Goal: Information Seeking & Learning: Learn about a topic

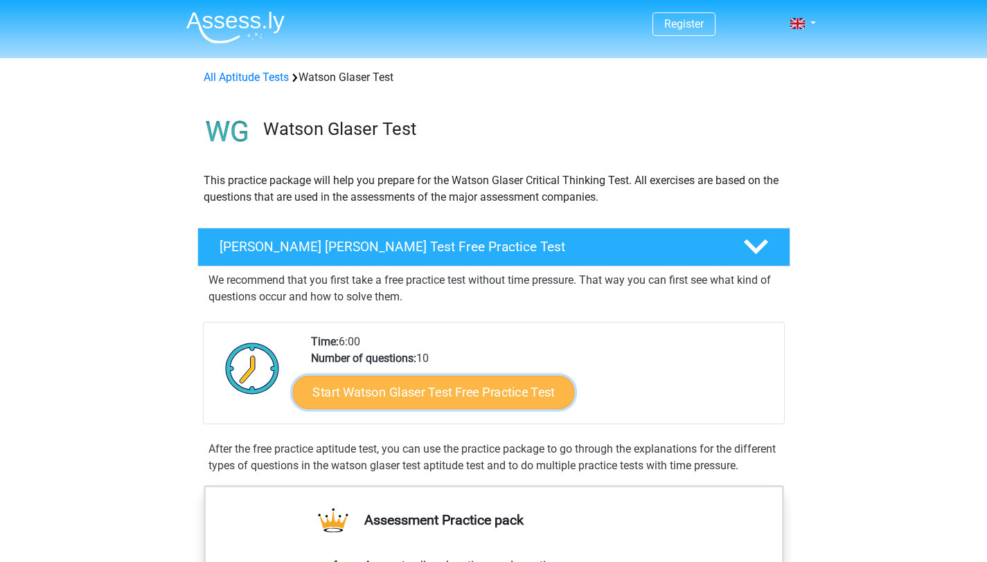
click at [478, 393] on link "Start Watson Glaser Test Free Practice Test" at bounding box center [433, 392] width 282 height 33
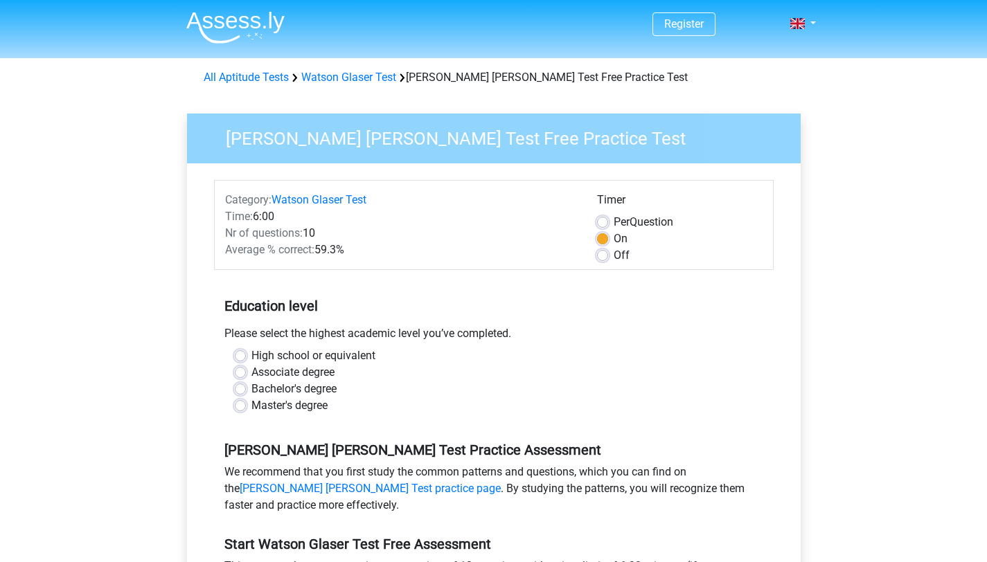
click at [263, 392] on label "Bachelor's degree" at bounding box center [293, 389] width 85 height 17
click at [246, 392] on input "Bachelor's degree" at bounding box center [240, 388] width 11 height 14
radio input "true"
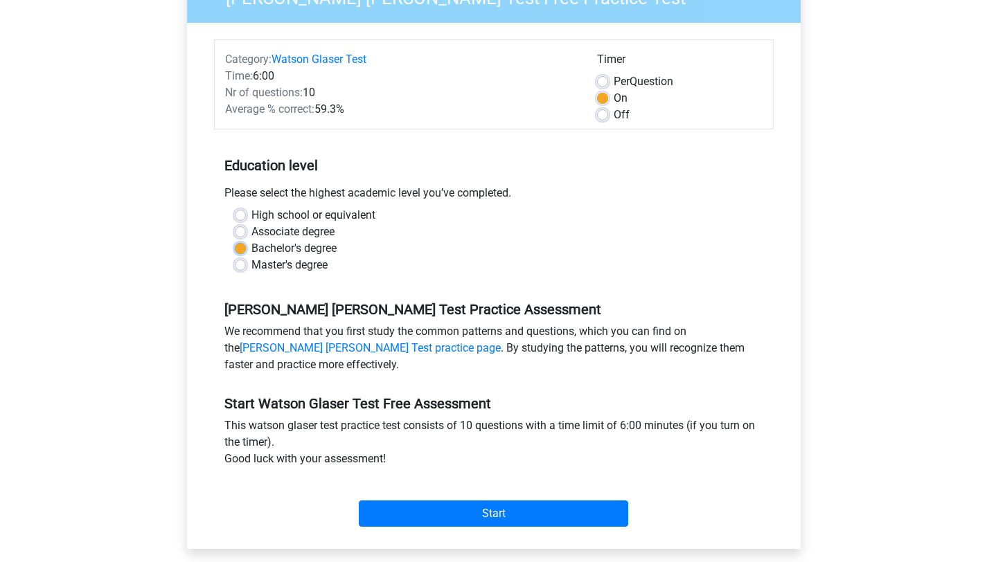
scroll to position [191, 0]
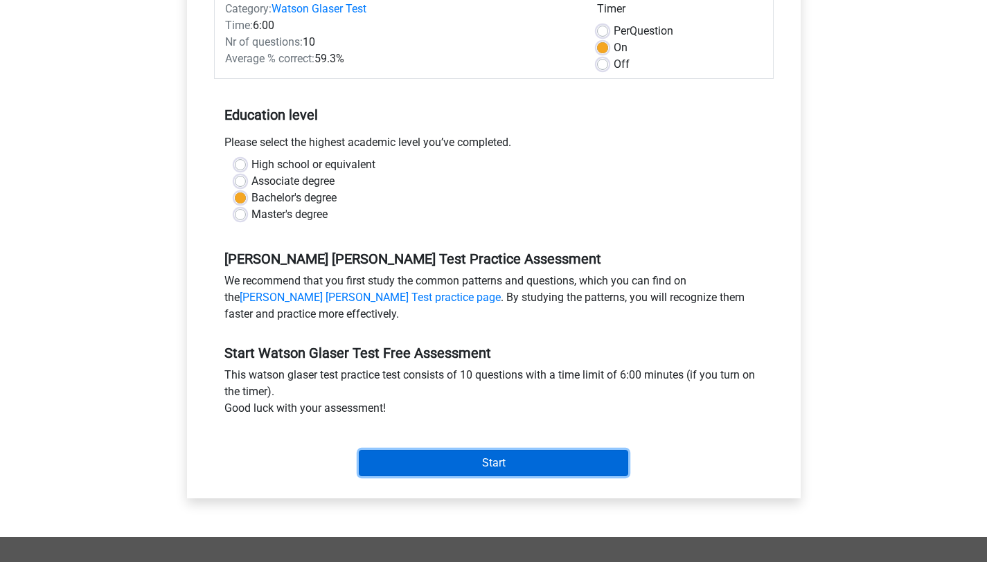
click at [503, 466] on input "Start" at bounding box center [493, 463] width 269 height 26
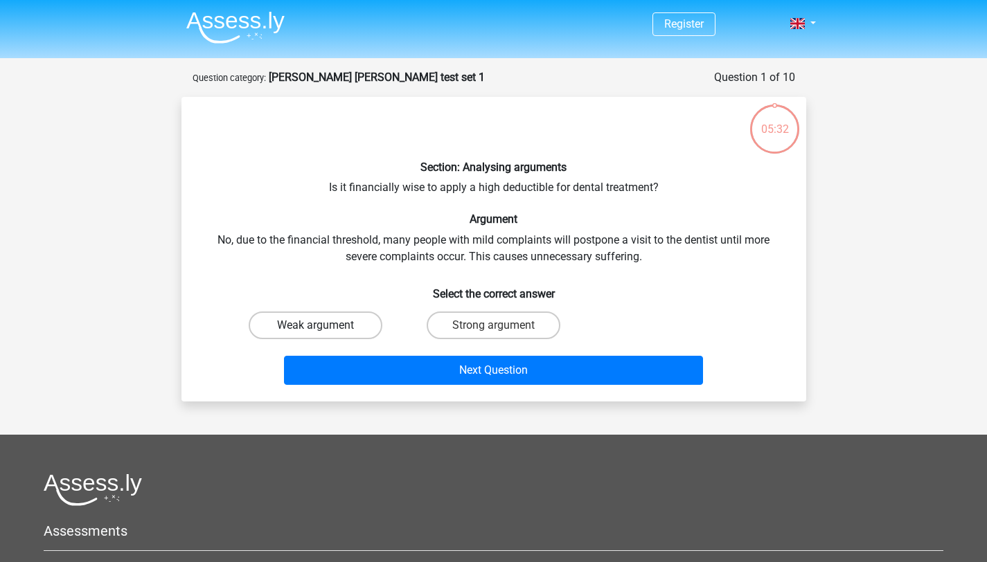
click at [310, 321] on label "Weak argument" at bounding box center [316, 326] width 134 height 28
click at [315, 325] on input "Weak argument" at bounding box center [319, 329] width 9 height 9
radio input "true"
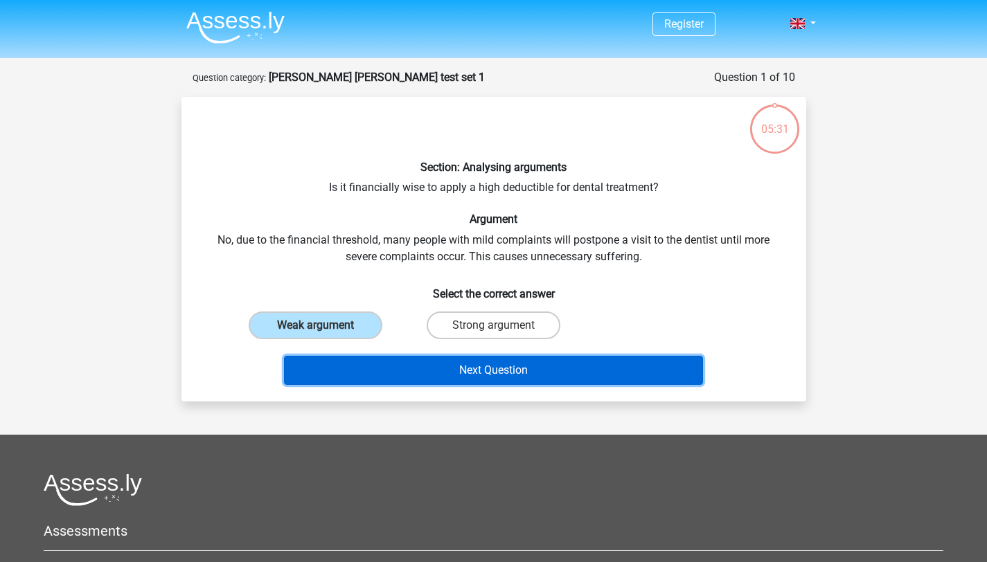
click at [501, 372] on button "Next Question" at bounding box center [493, 370] width 419 height 29
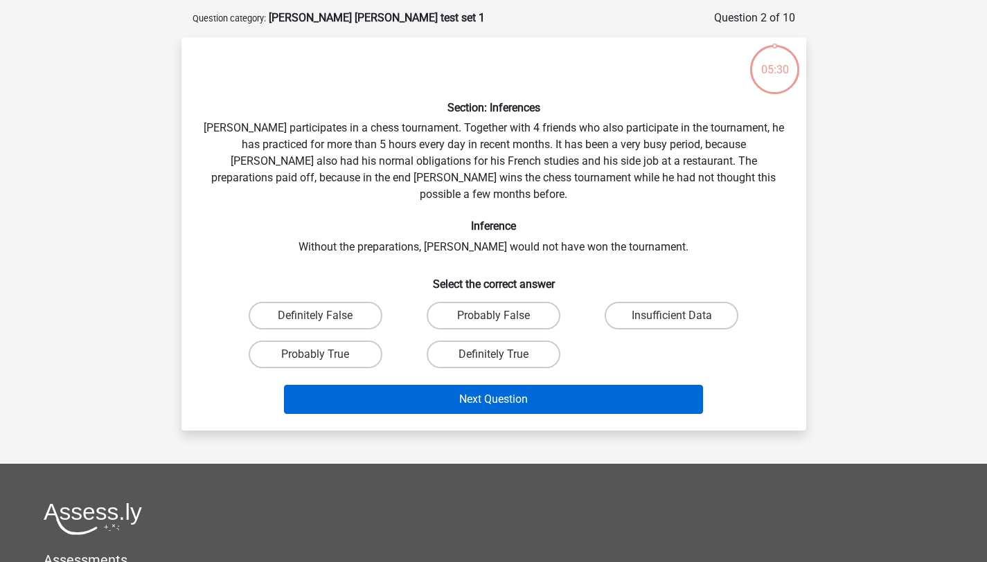
scroll to position [69, 0]
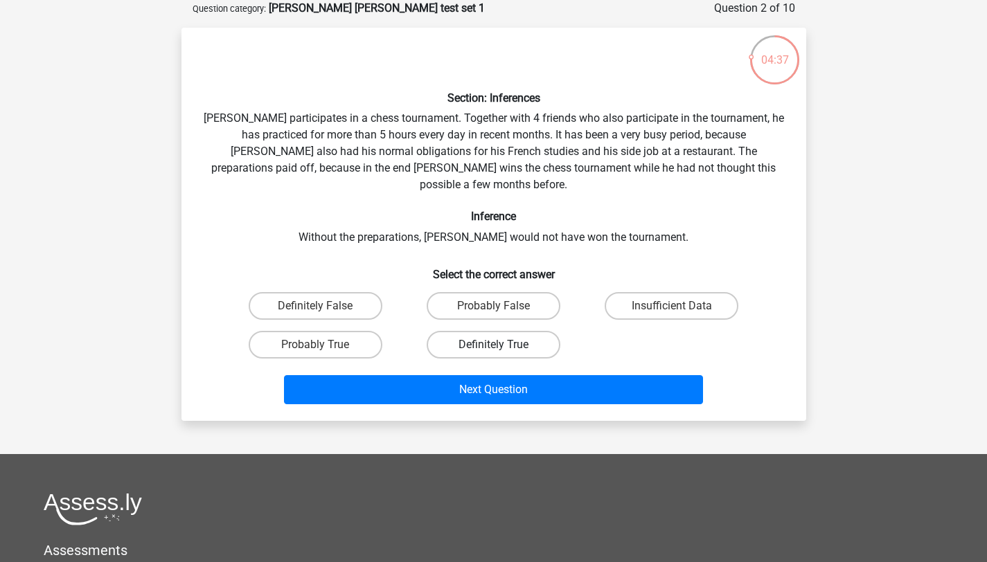
click at [472, 332] on label "Definitely True" at bounding box center [494, 345] width 134 height 28
click at [493, 345] on input "Definitely True" at bounding box center [497, 349] width 9 height 9
radio input "true"
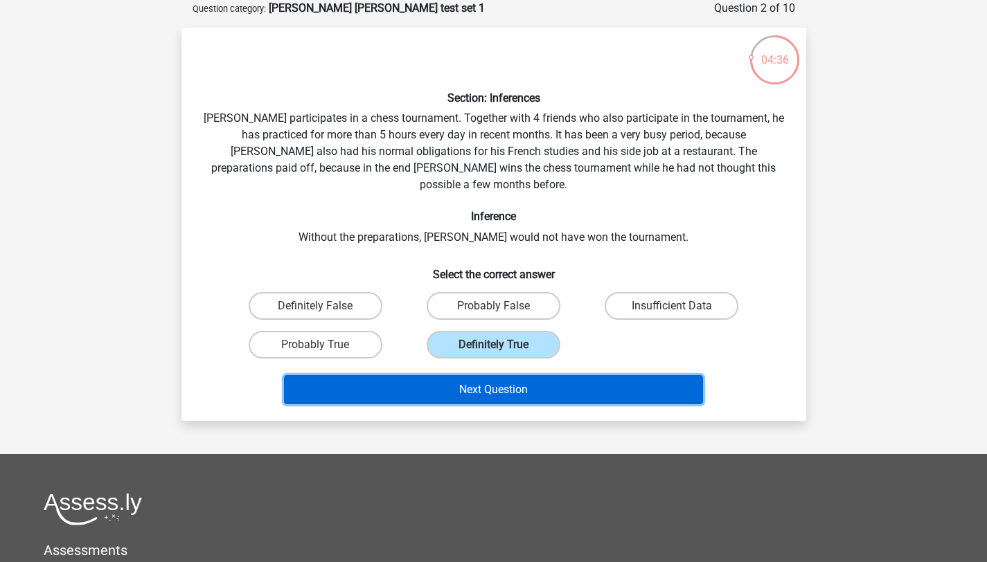
click at [498, 375] on button "Next Question" at bounding box center [493, 389] width 419 height 29
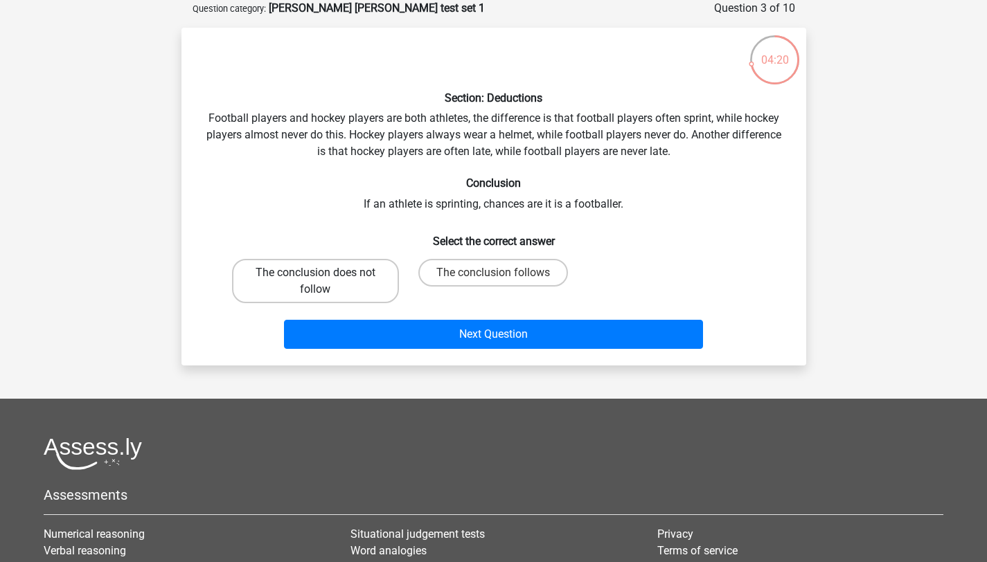
click at [366, 278] on label "The conclusion does not follow" at bounding box center [315, 281] width 167 height 44
click at [324, 278] on input "The conclusion does not follow" at bounding box center [319, 277] width 9 height 9
radio input "true"
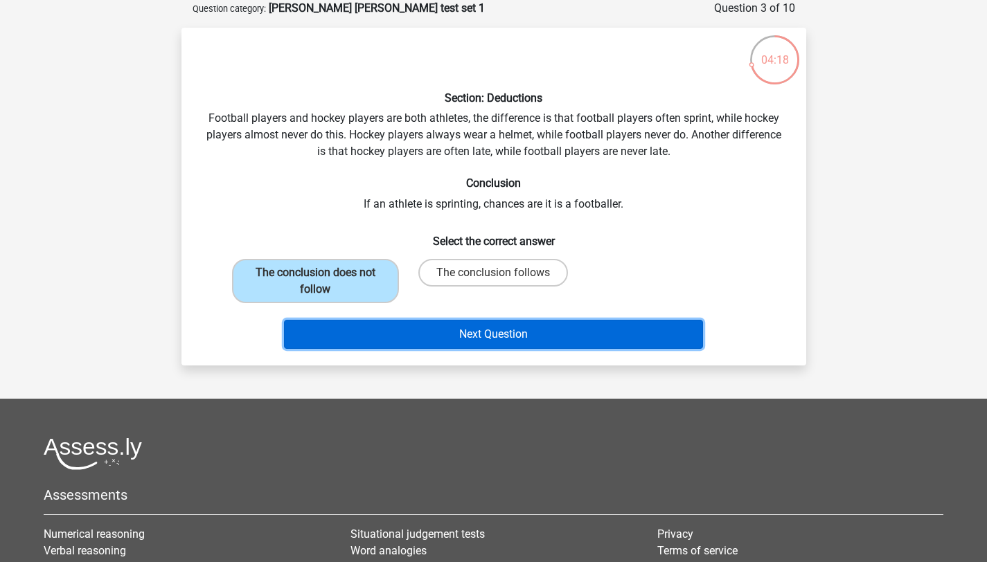
click at [518, 334] on button "Next Question" at bounding box center [493, 334] width 419 height 29
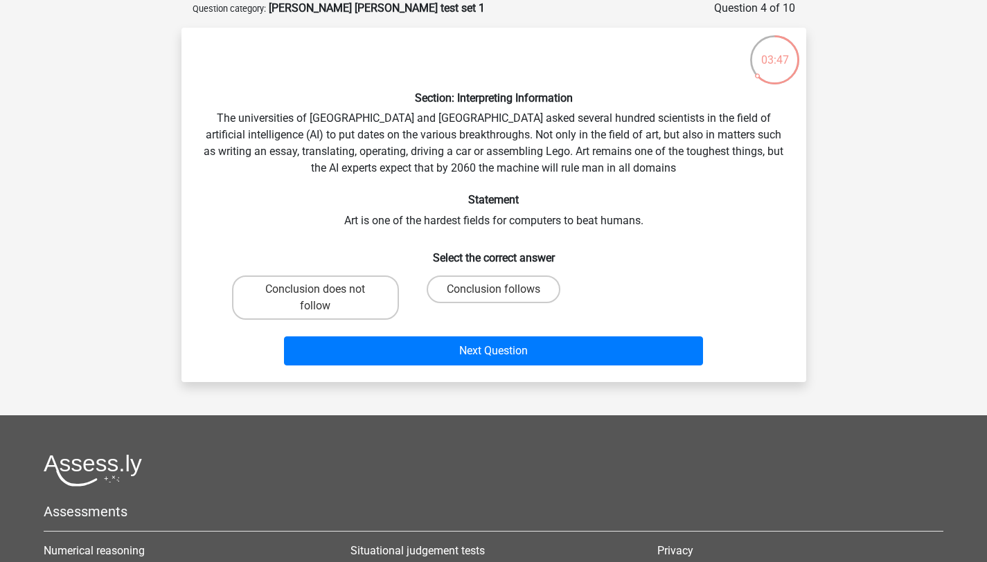
click at [494, 291] on input "Conclusion follows" at bounding box center [497, 293] width 9 height 9
radio input "true"
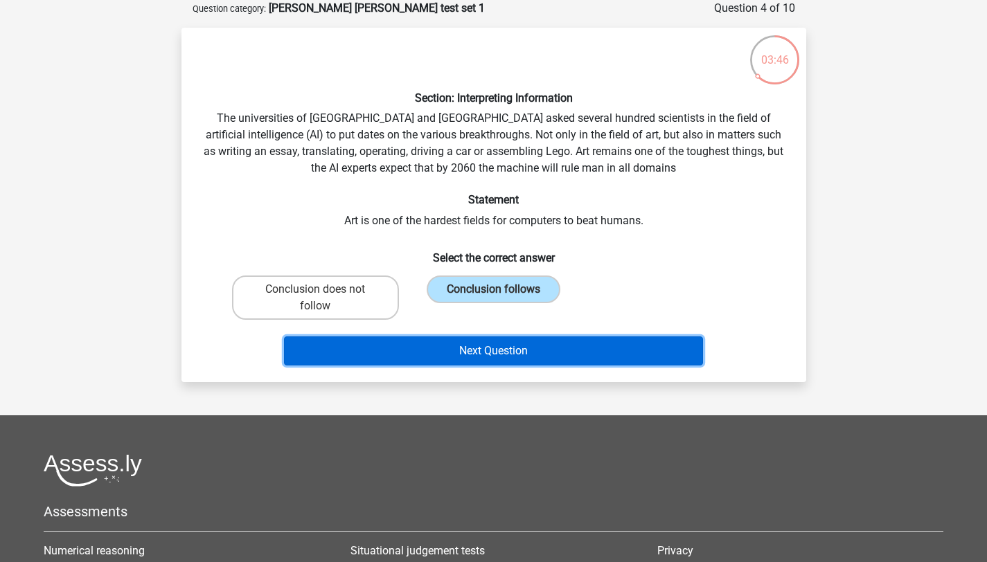
click at [526, 356] on button "Next Question" at bounding box center [493, 351] width 419 height 29
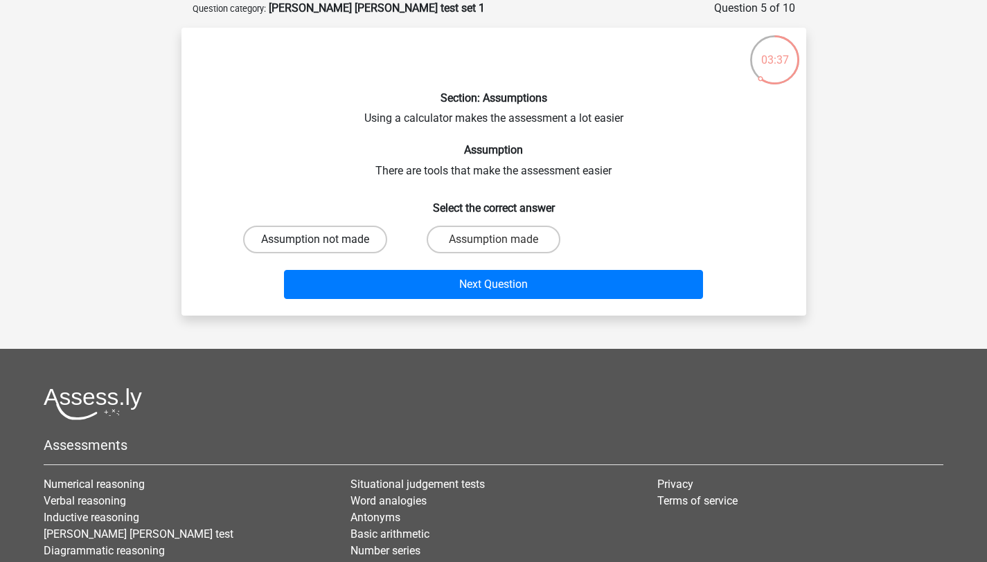
click at [361, 240] on label "Assumption not made" at bounding box center [315, 240] width 144 height 28
click at [324, 240] on input "Assumption not made" at bounding box center [319, 244] width 9 height 9
radio input "true"
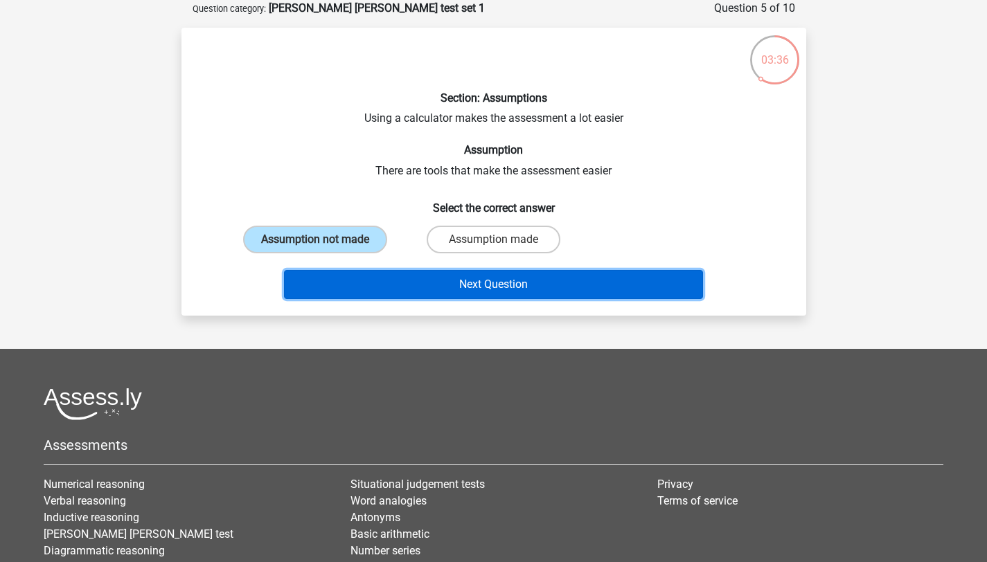
click at [494, 284] on button "Next Question" at bounding box center [493, 284] width 419 height 29
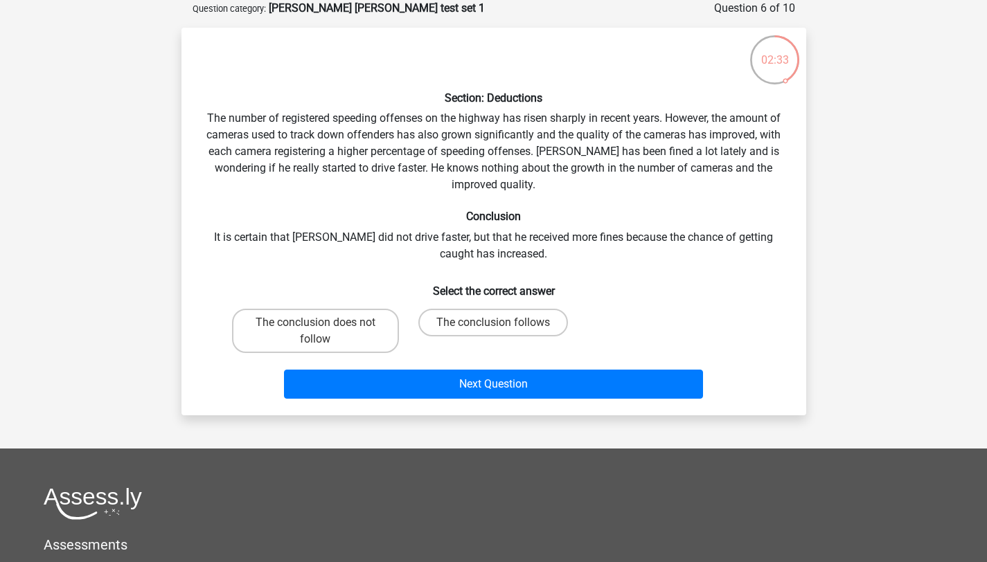
click at [320, 327] on input "The conclusion does not follow" at bounding box center [319, 327] width 9 height 9
radio input "true"
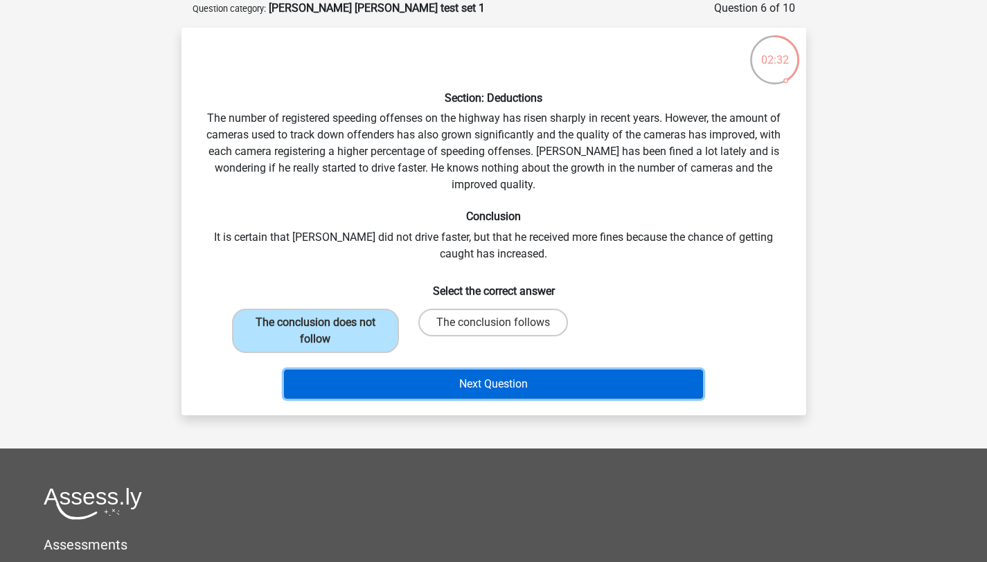
click at [483, 388] on button "Next Question" at bounding box center [493, 384] width 419 height 29
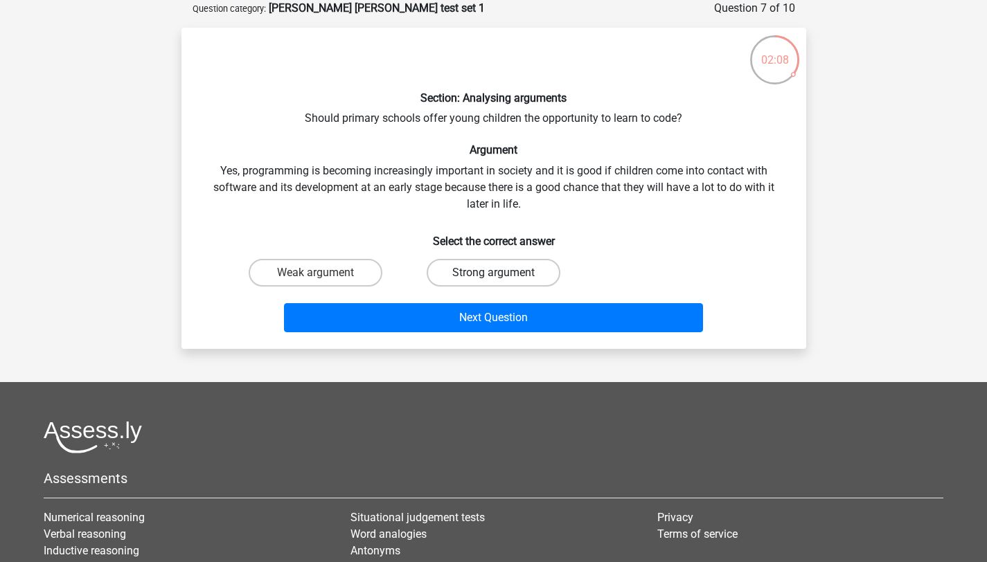
click at [492, 274] on label "Strong argument" at bounding box center [494, 273] width 134 height 28
click at [493, 274] on input "Strong argument" at bounding box center [497, 277] width 9 height 9
radio input "true"
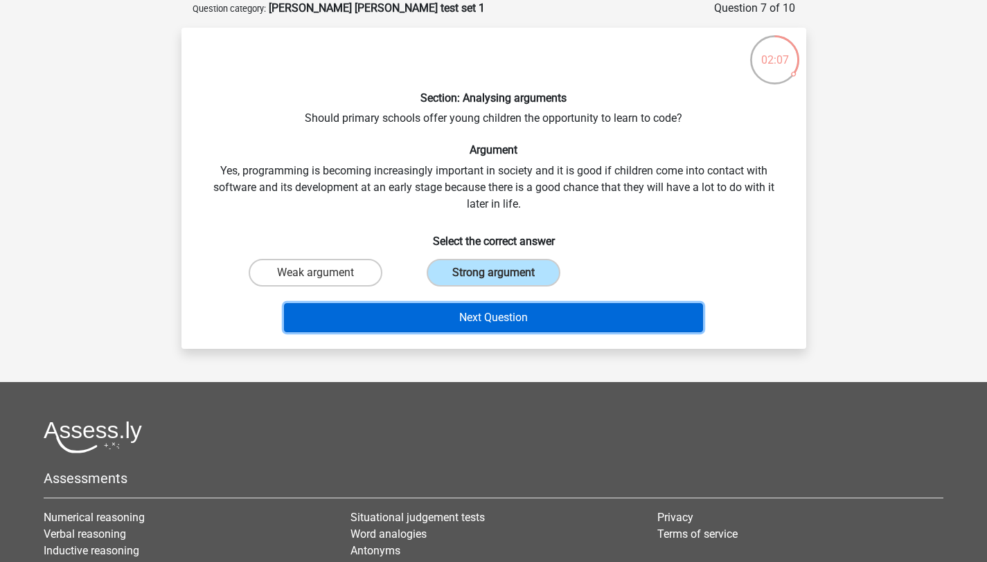
click at [520, 316] on button "Next Question" at bounding box center [493, 317] width 419 height 29
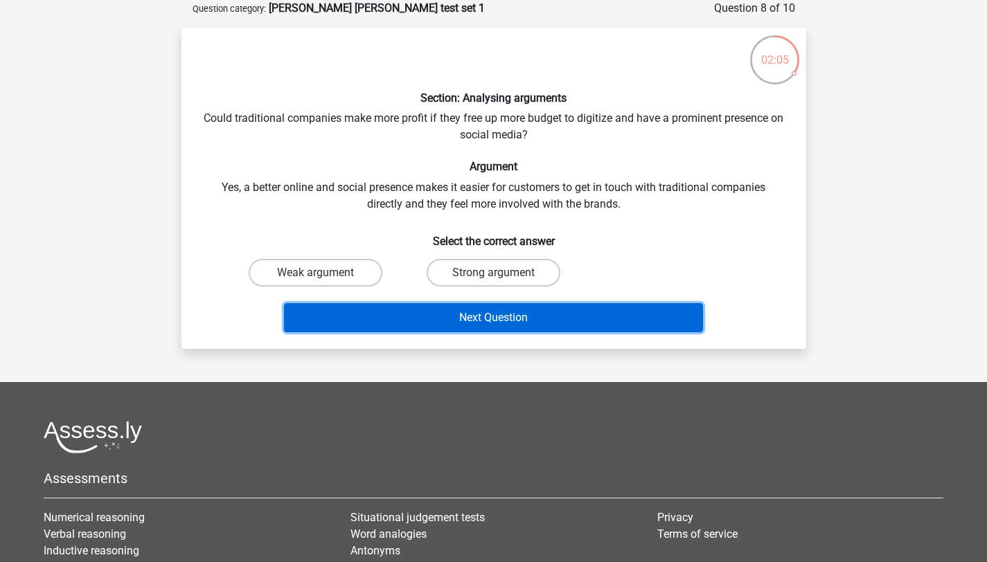
click at [523, 319] on button "Next Question" at bounding box center [493, 317] width 419 height 29
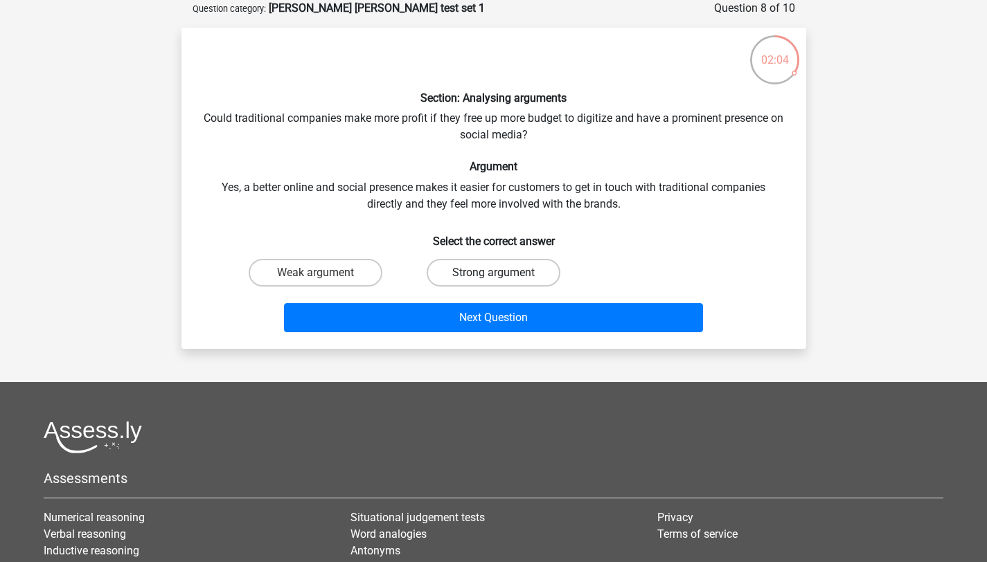
click at [499, 269] on label "Strong argument" at bounding box center [494, 273] width 134 height 28
click at [499, 273] on input "Strong argument" at bounding box center [497, 277] width 9 height 9
radio input "true"
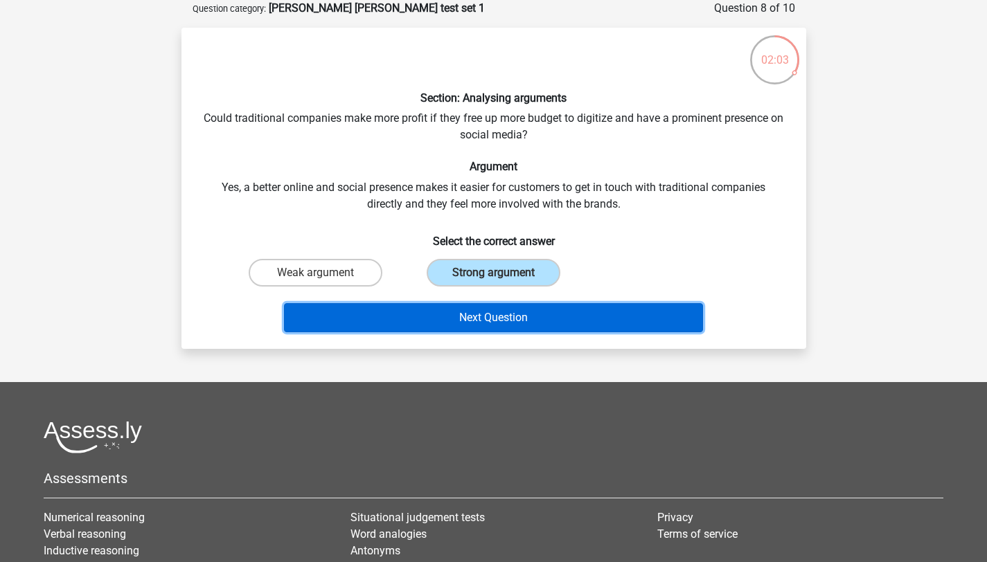
click at [499, 310] on button "Next Question" at bounding box center [493, 317] width 419 height 29
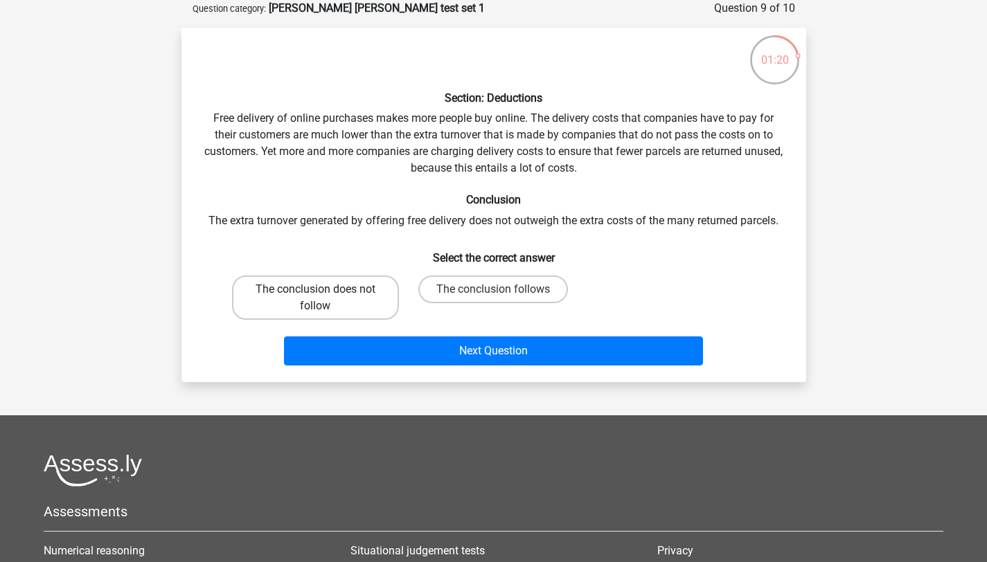
click at [355, 295] on label "The conclusion does not follow" at bounding box center [315, 298] width 167 height 44
click at [324, 295] on input "The conclusion does not follow" at bounding box center [319, 293] width 9 height 9
radio input "true"
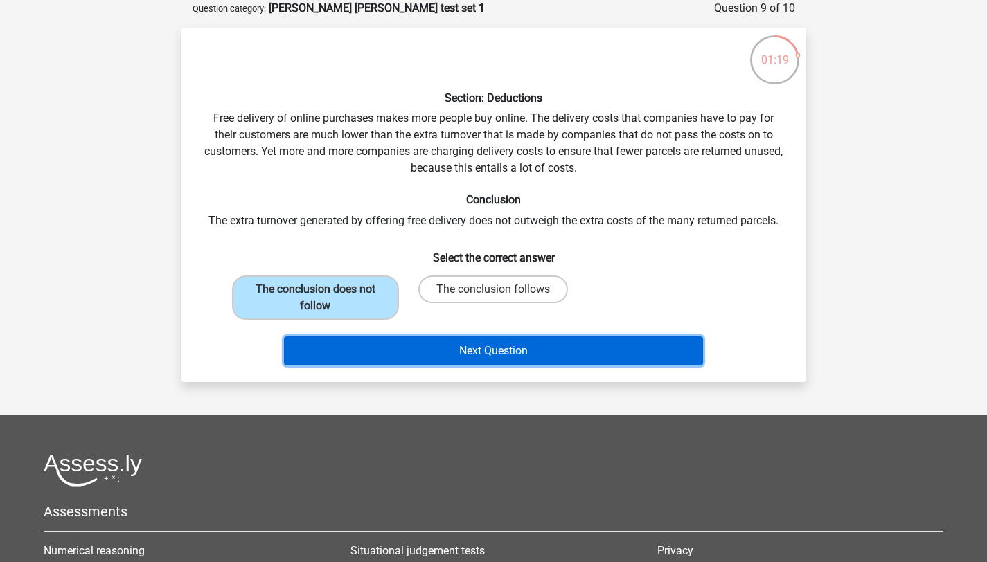
click at [512, 352] on button "Next Question" at bounding box center [493, 351] width 419 height 29
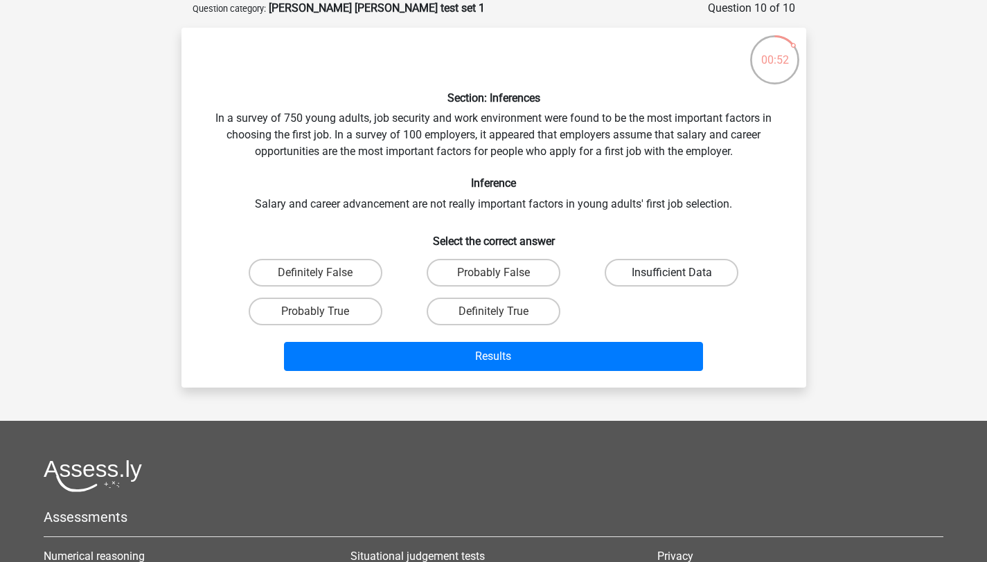
click at [708, 272] on label "Insufficient Data" at bounding box center [671, 273] width 134 height 28
click at [681, 273] on input "Insufficient Data" at bounding box center [676, 277] width 9 height 9
radio input "true"
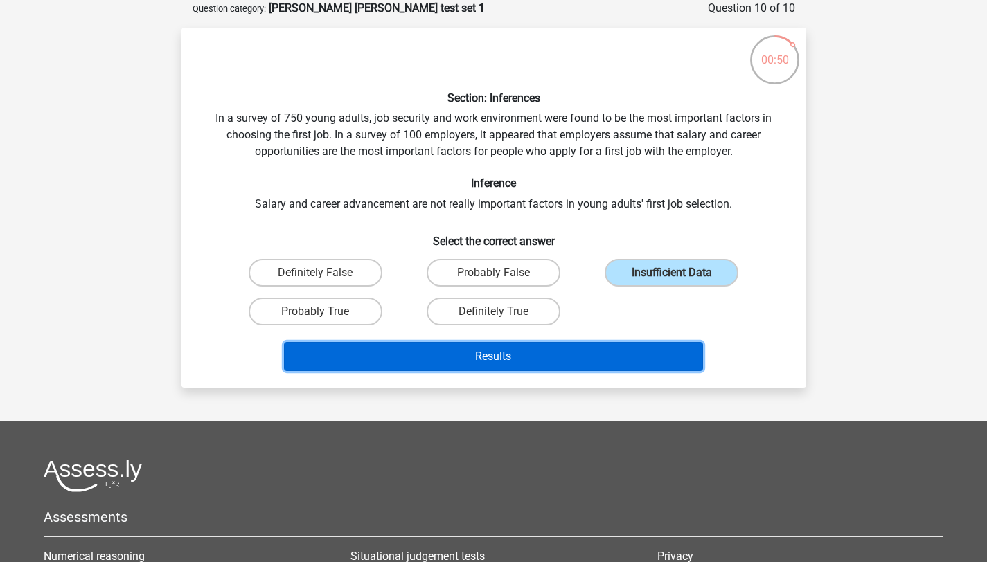
click at [635, 353] on button "Results" at bounding box center [493, 356] width 419 height 29
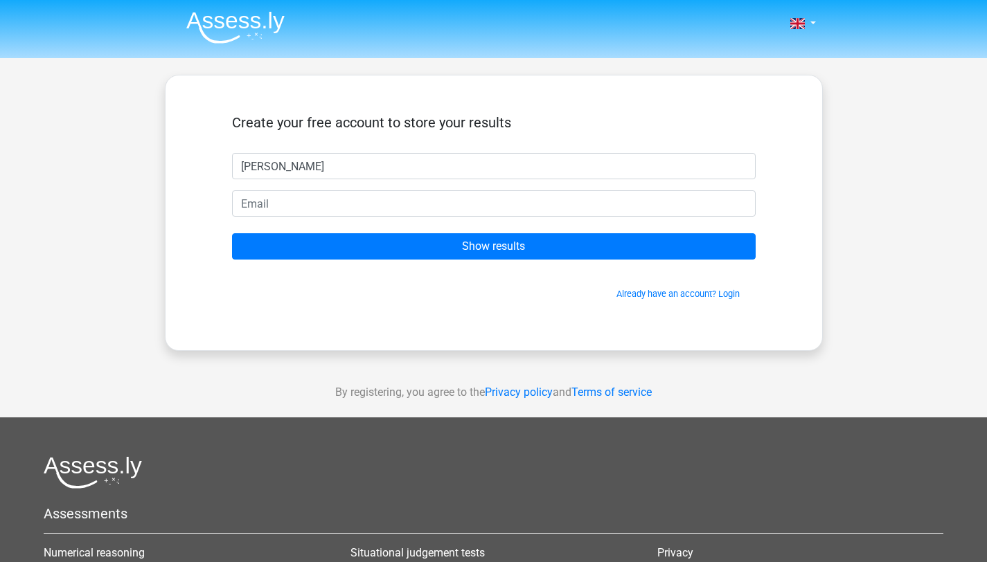
type input "[PERSON_NAME]"
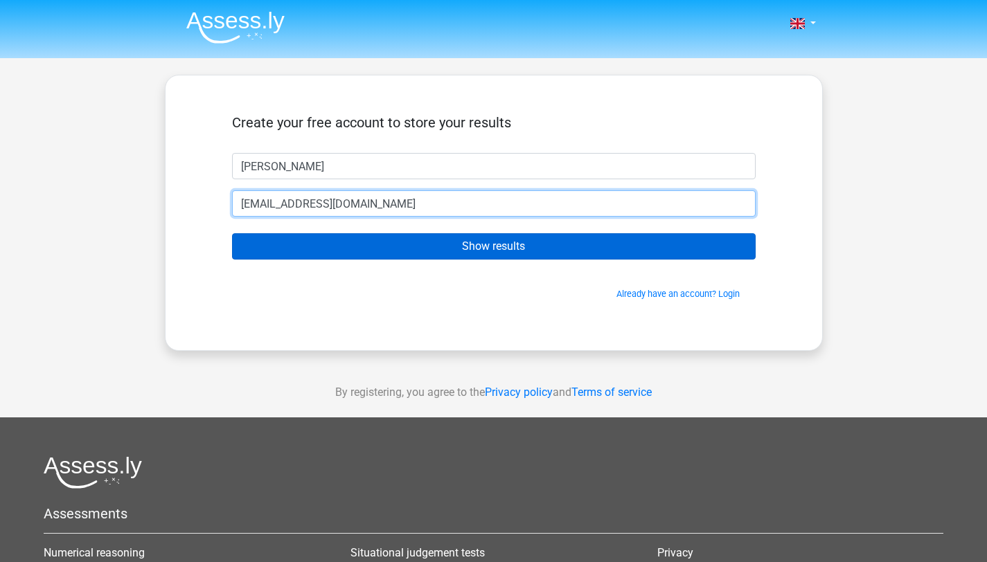
type input "[EMAIL_ADDRESS][DOMAIN_NAME]"
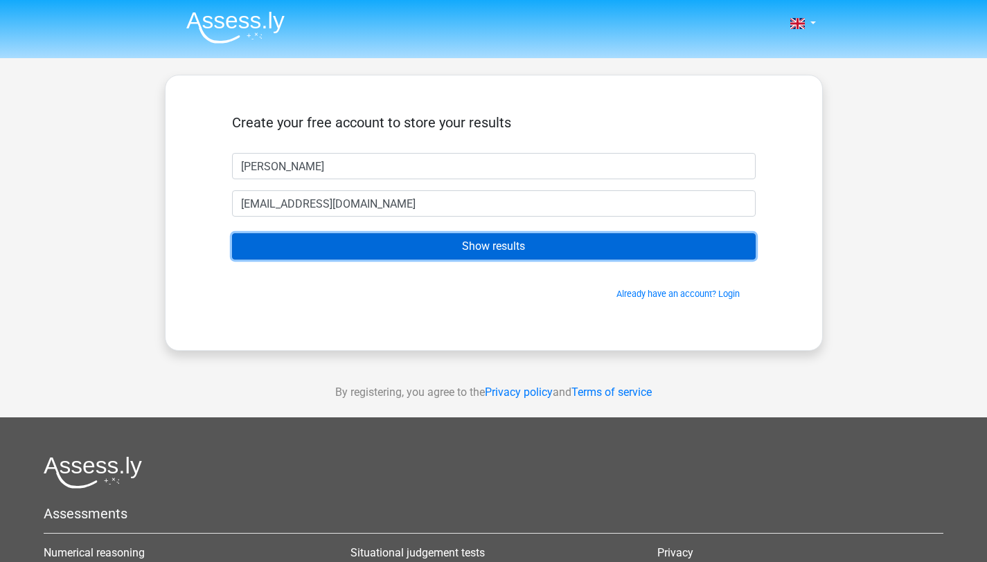
click at [490, 246] on input "Show results" at bounding box center [493, 246] width 523 height 26
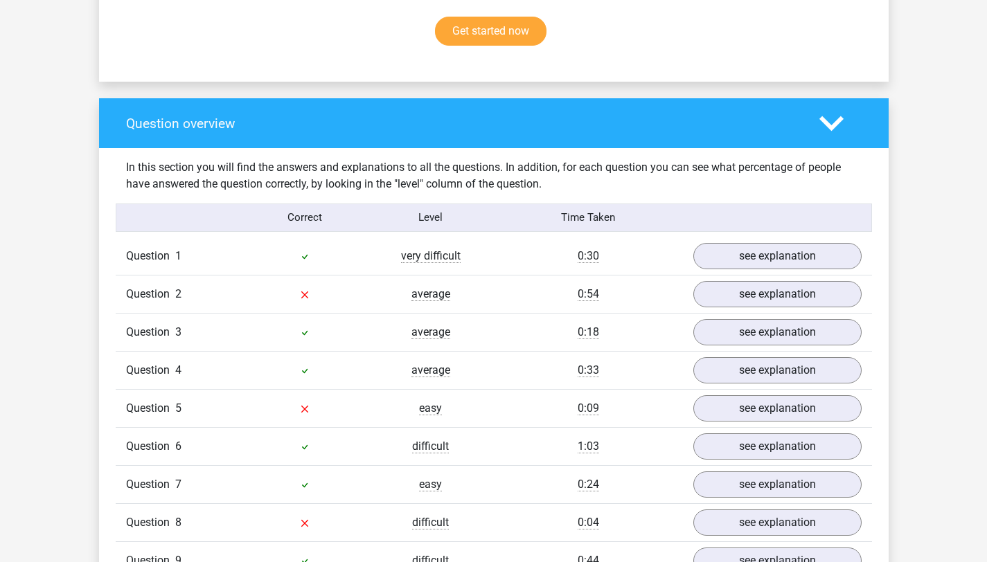
scroll to position [931, 0]
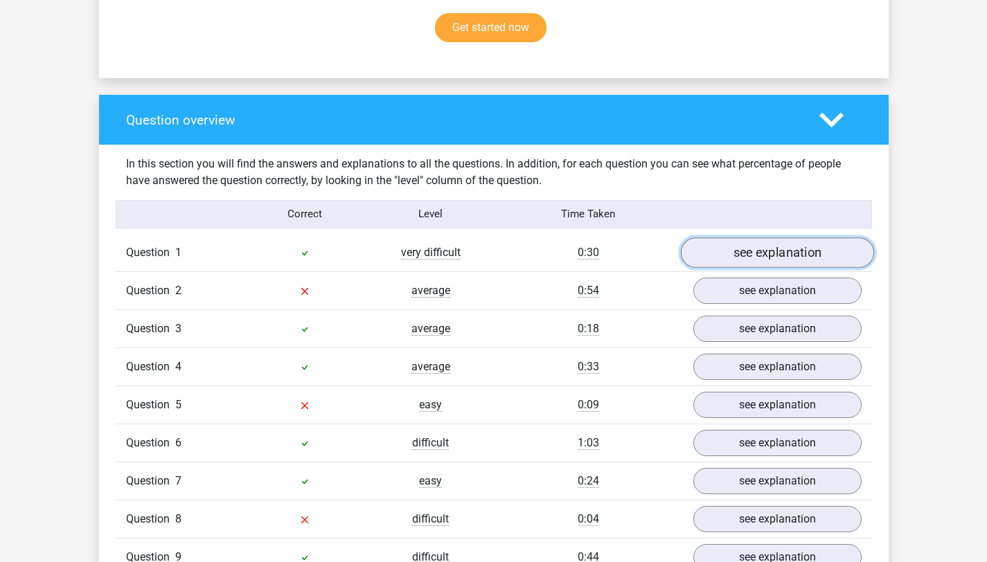
click at [816, 255] on link "see explanation" at bounding box center [776, 252] width 193 height 30
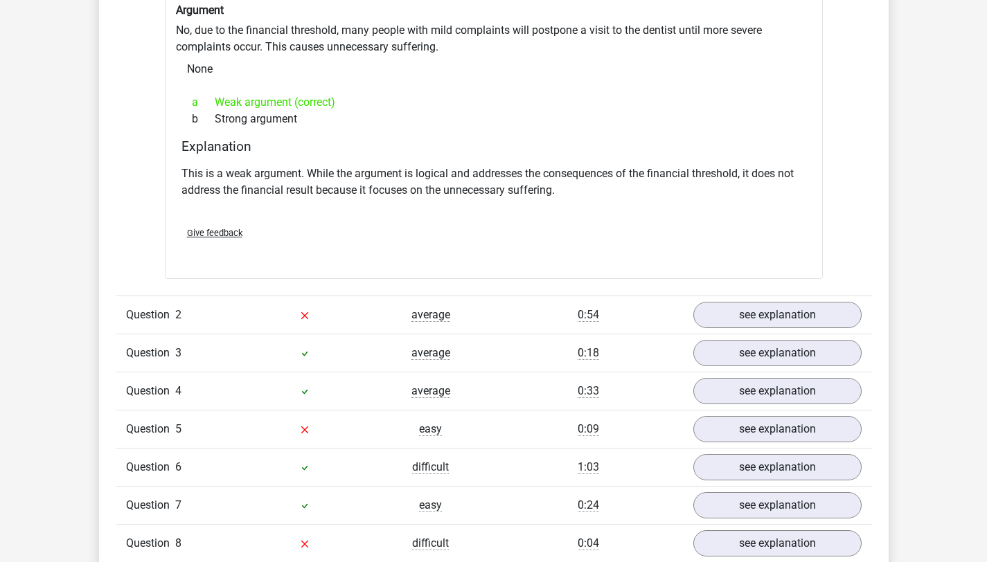
scroll to position [1277, 0]
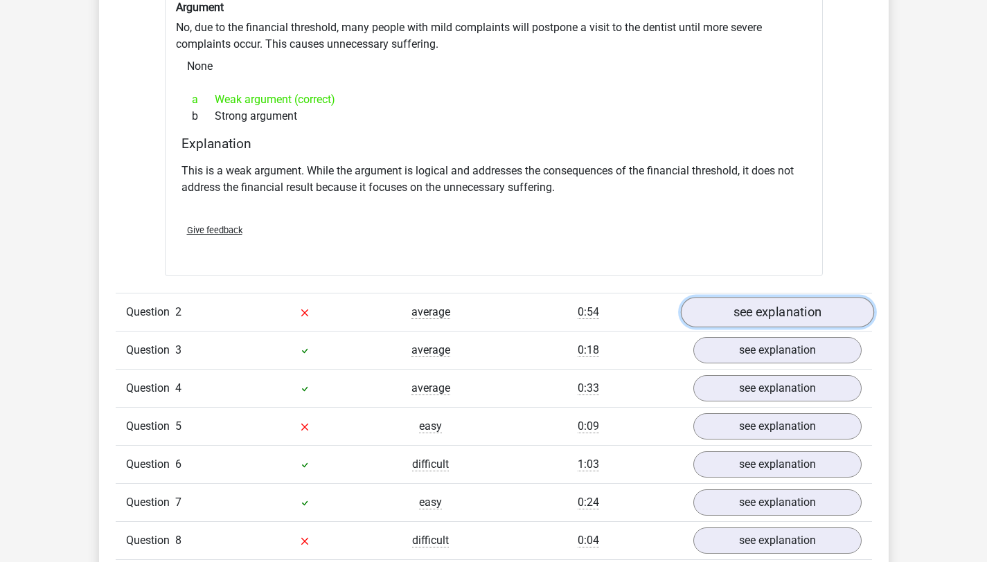
click at [772, 310] on link "see explanation" at bounding box center [776, 313] width 193 height 30
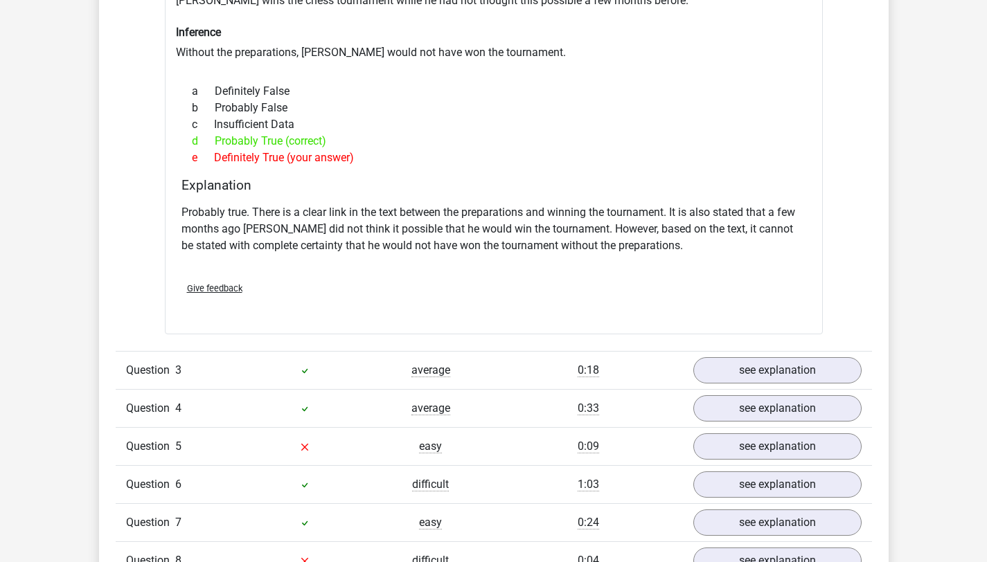
scroll to position [1708, 0]
click at [777, 369] on link "see explanation" at bounding box center [776, 370] width 193 height 30
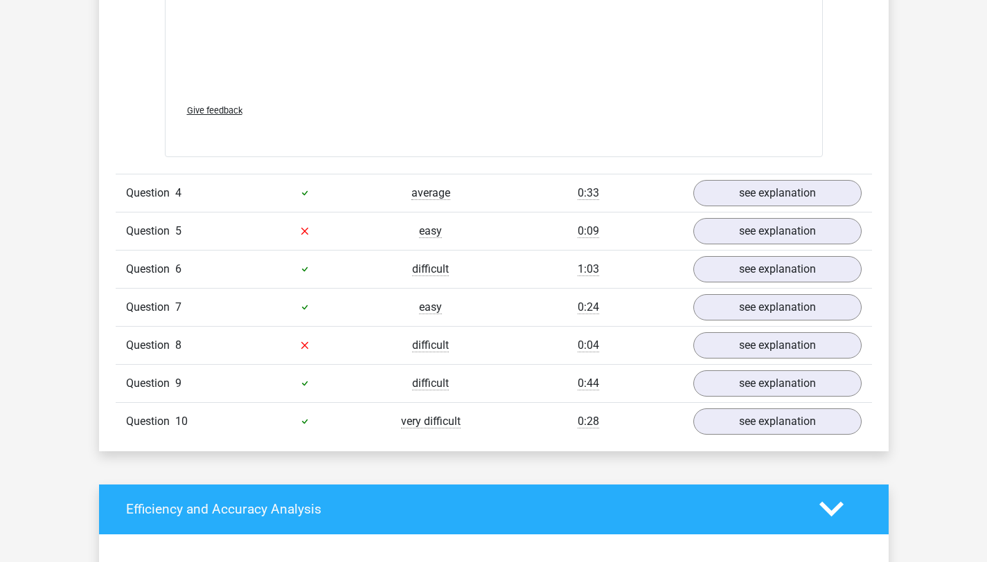
scroll to position [2671, 0]
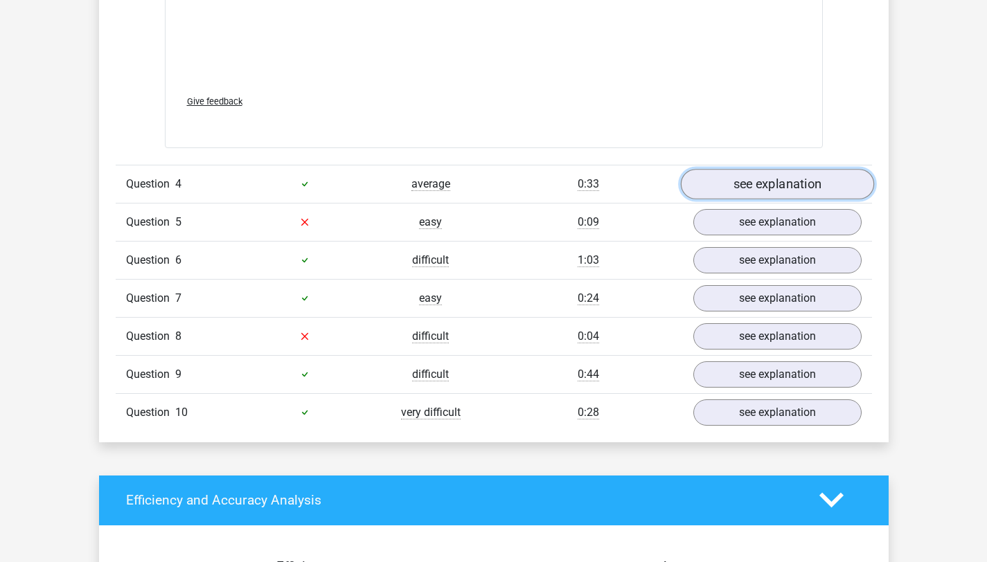
click at [778, 188] on link "see explanation" at bounding box center [776, 184] width 193 height 30
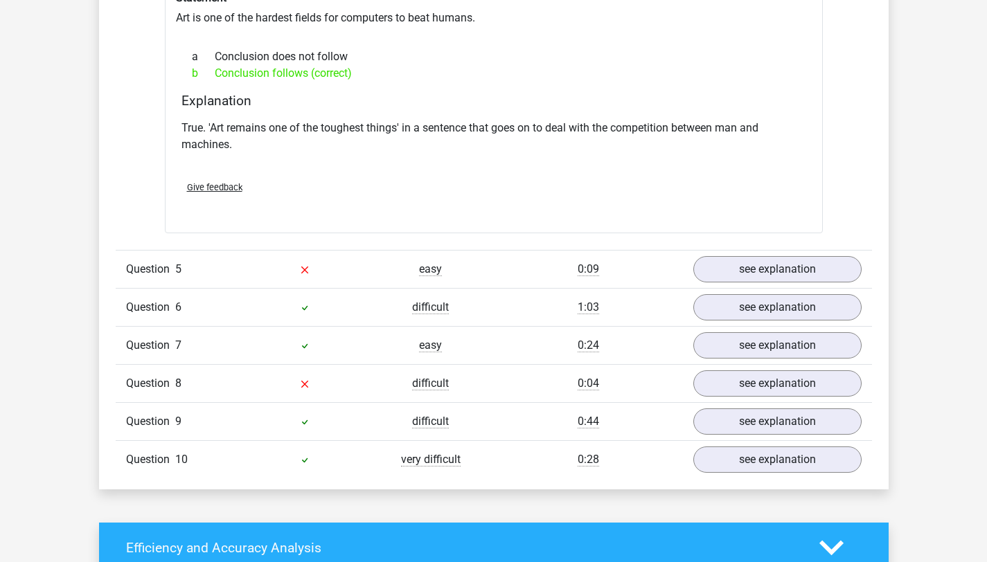
scroll to position [3006, 0]
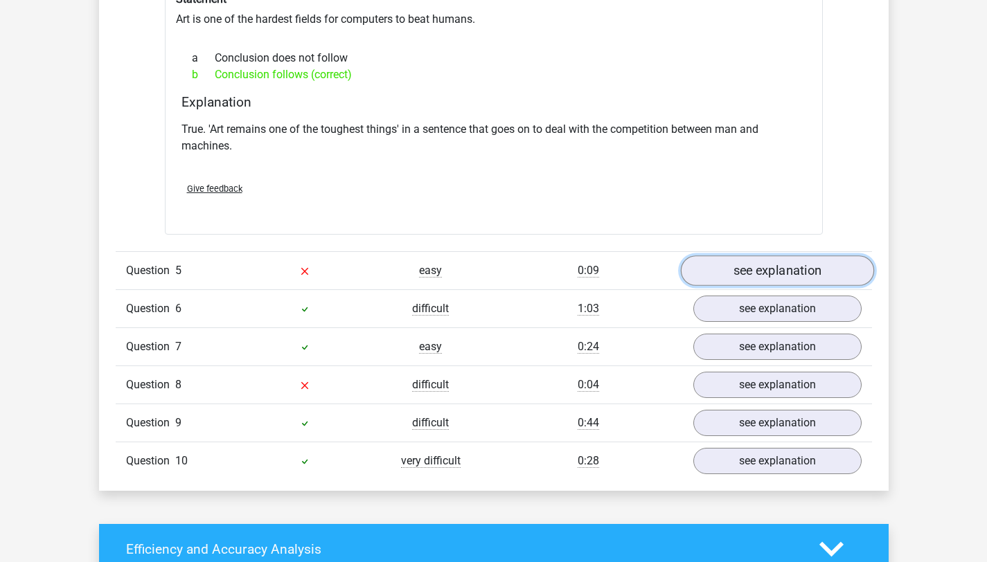
click at [769, 275] on link "see explanation" at bounding box center [776, 271] width 193 height 30
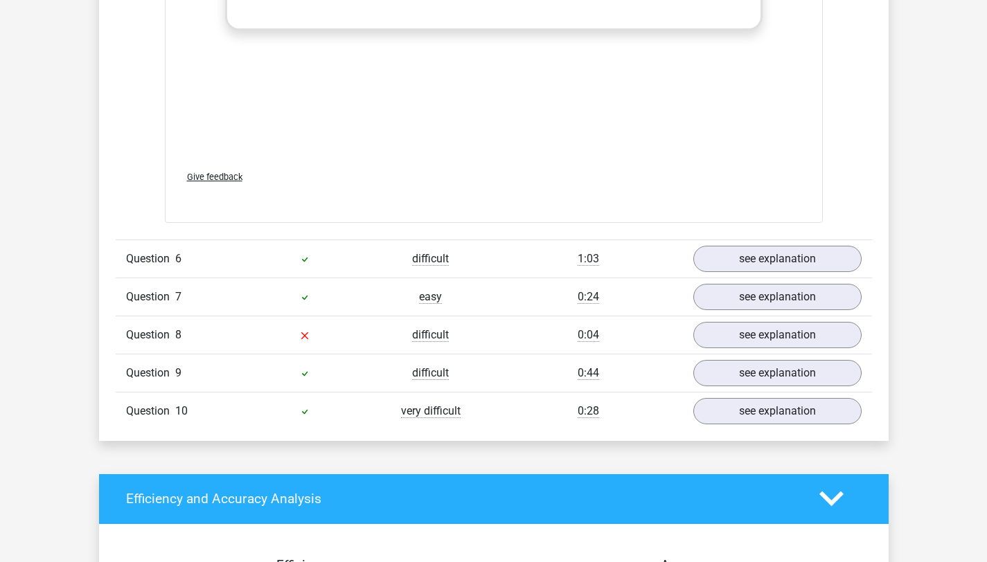
scroll to position [3765, 0]
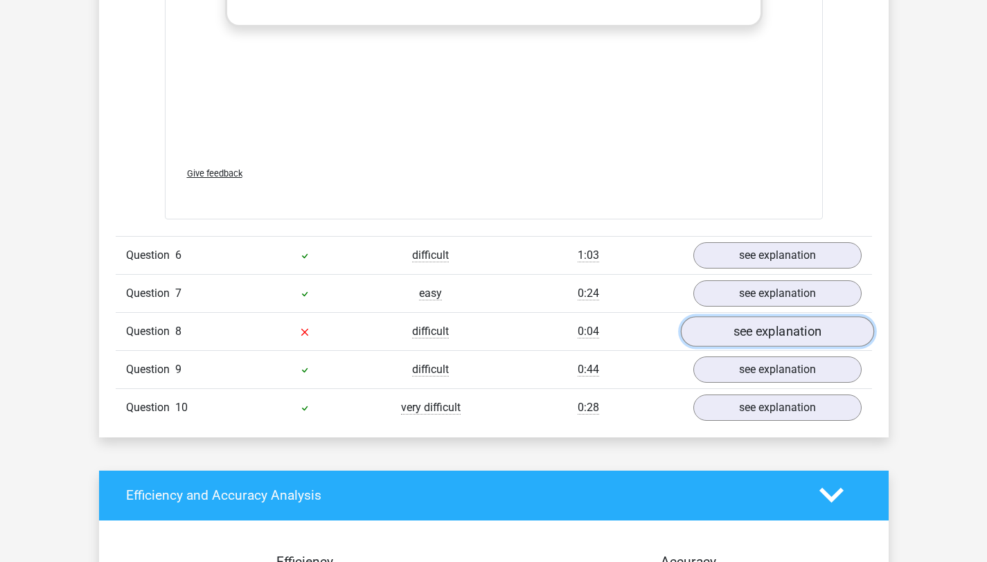
click at [775, 337] on link "see explanation" at bounding box center [776, 331] width 193 height 30
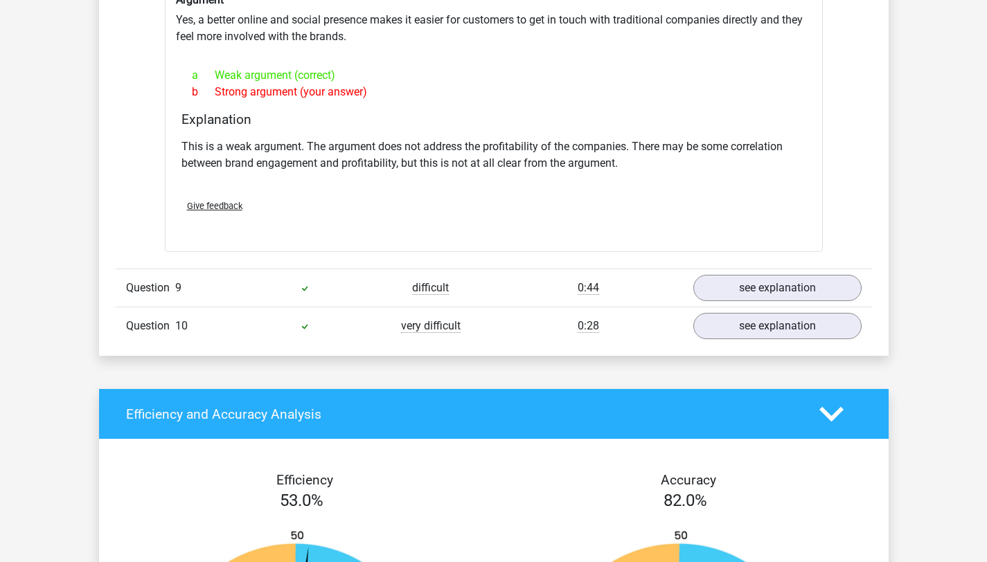
scroll to position [4215, 0]
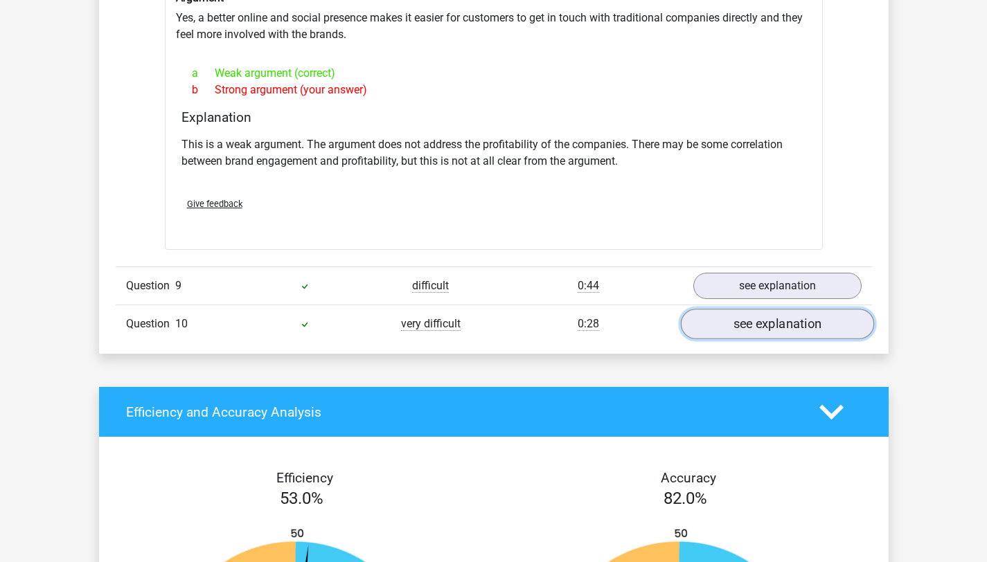
click at [773, 328] on link "see explanation" at bounding box center [776, 325] width 193 height 30
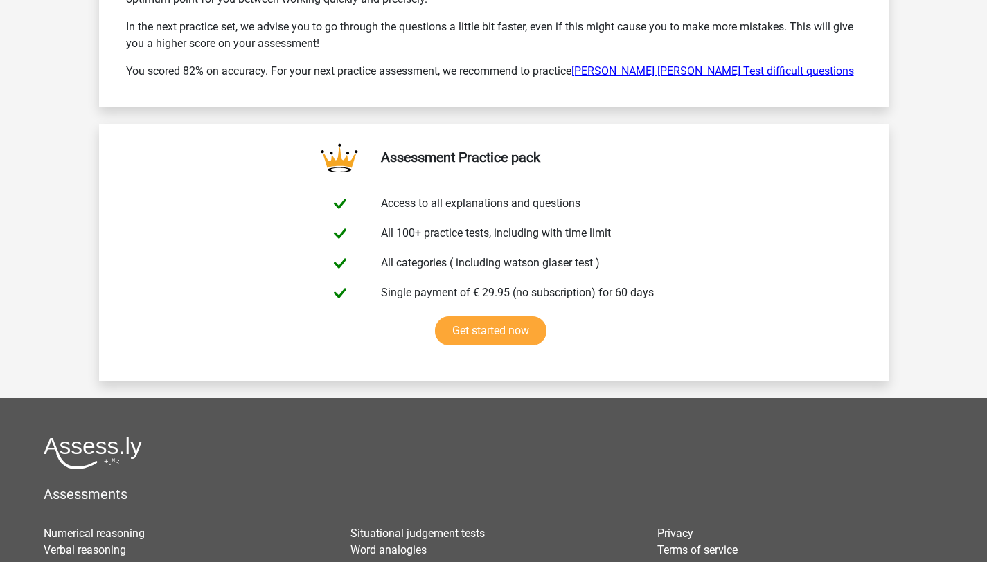
scroll to position [6031, 0]
